Goal: Information Seeking & Learning: Learn about a topic

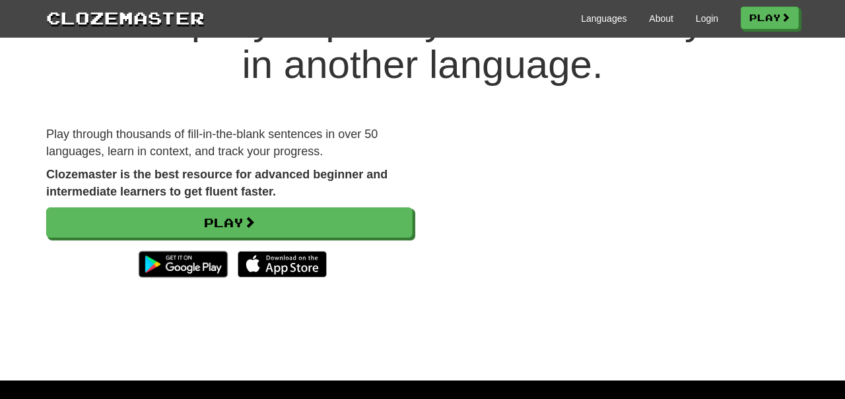
scroll to position [78, 0]
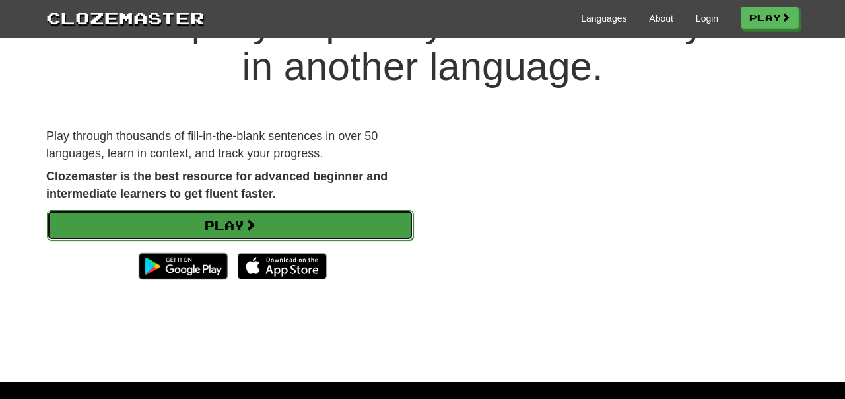
click at [235, 219] on link "Play" at bounding box center [230, 225] width 367 height 30
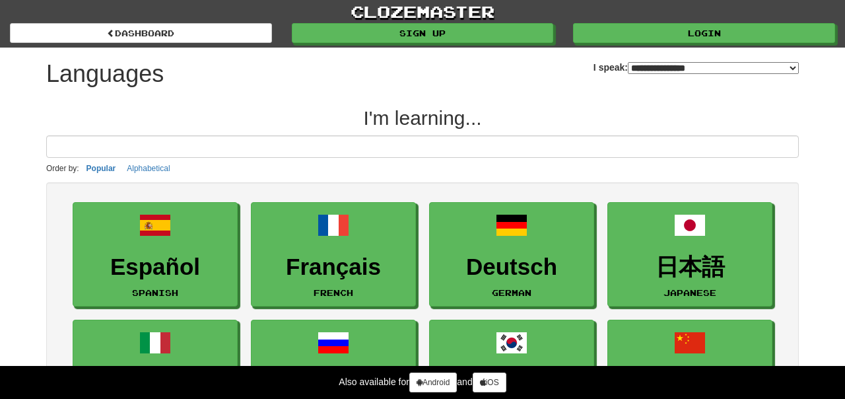
select select "*******"
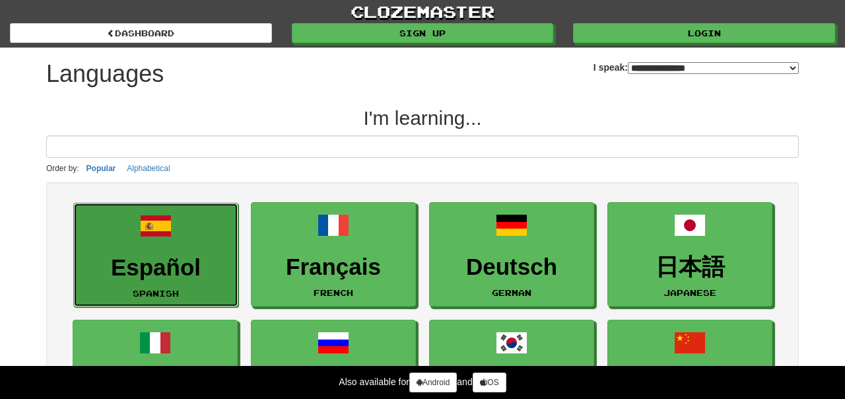
click at [108, 229] on link "Español Spanish" at bounding box center [155, 255] width 165 height 105
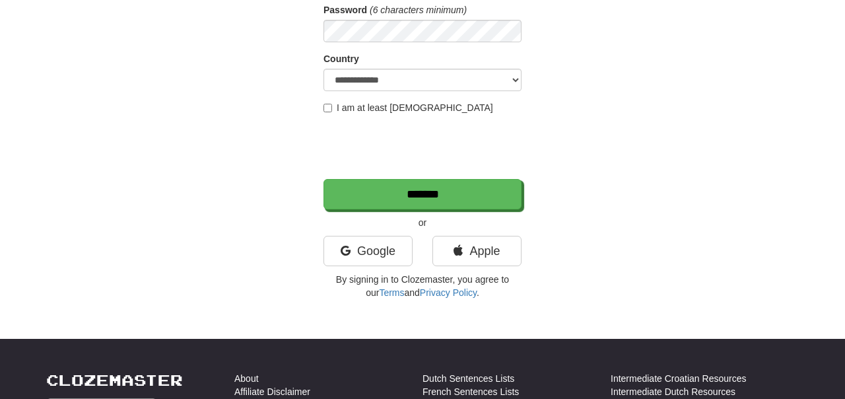
scroll to position [243, 0]
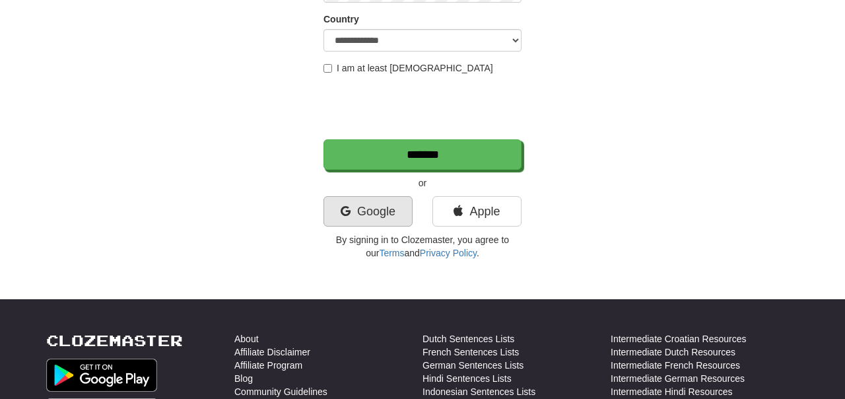
click at [378, 203] on link "Google" at bounding box center [368, 211] width 89 height 30
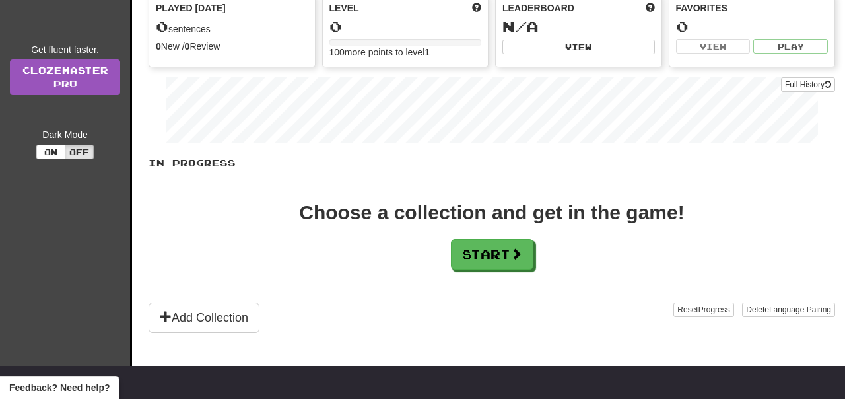
scroll to position [171, 0]
